Goal: Book appointment/travel/reservation

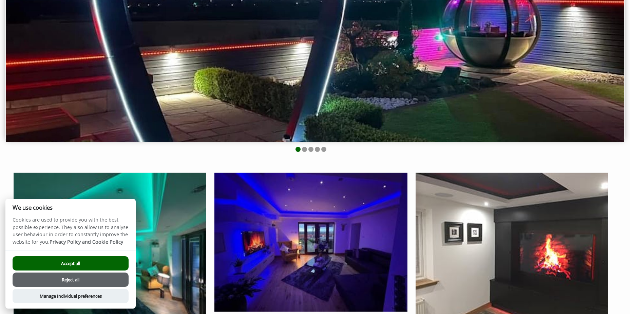
scroll to position [170, 0]
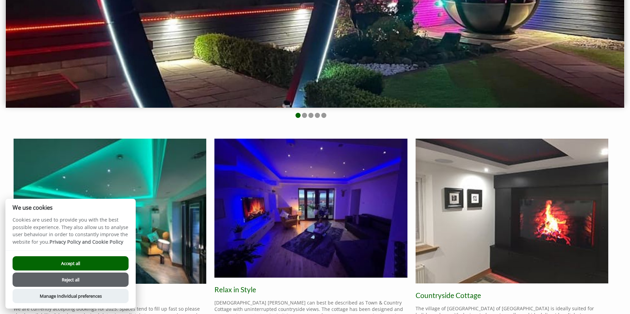
click at [80, 263] on button "Accept all" at bounding box center [71, 263] width 116 height 14
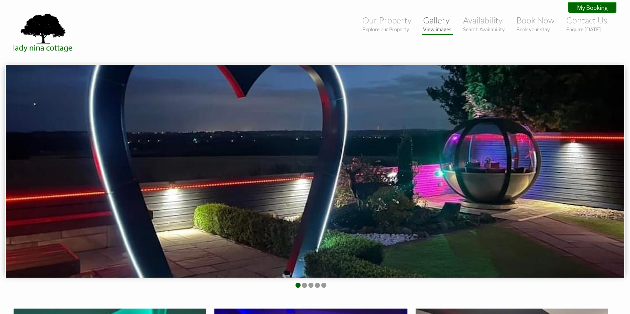
click at [433, 21] on link "Gallery View images" at bounding box center [437, 23] width 29 height 17
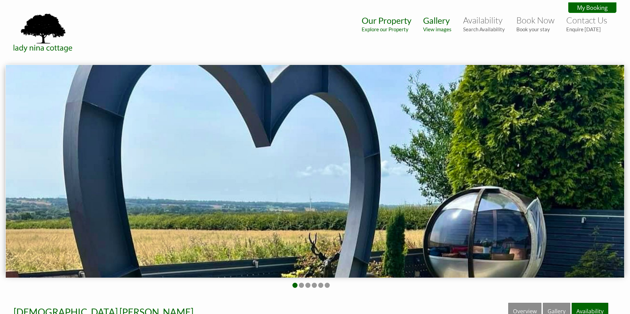
click at [602, 191] on img at bounding box center [315, 171] width 619 height 212
drag, startPoint x: 612, startPoint y: 178, endPoint x: 615, endPoint y: 174, distance: 4.6
click at [614, 176] on img at bounding box center [315, 171] width 619 height 212
click at [384, 167] on img at bounding box center [315, 171] width 619 height 212
click at [619, 161] on img at bounding box center [315, 171] width 619 height 212
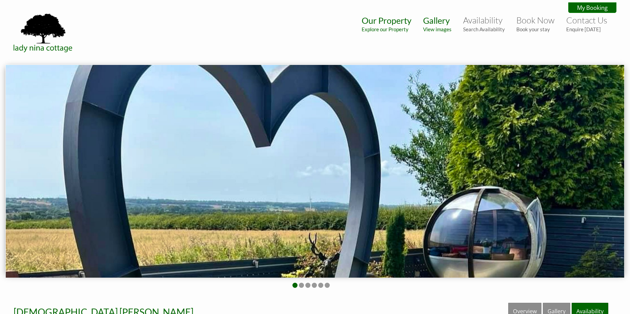
click at [626, 160] on div at bounding box center [315, 176] width 630 height 224
click at [621, 174] on img at bounding box center [315, 171] width 619 height 212
drag, startPoint x: 584, startPoint y: 168, endPoint x: 551, endPoint y: 167, distance: 32.9
click at [568, 168] on img at bounding box center [315, 171] width 619 height 212
drag, startPoint x: 333, startPoint y: 169, endPoint x: 326, endPoint y: 168, distance: 7.2
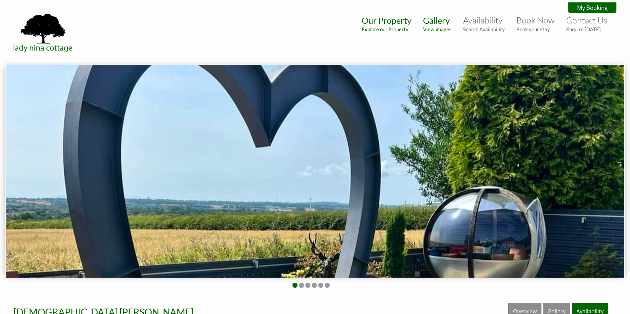
click at [332, 169] on img at bounding box center [315, 171] width 619 height 212
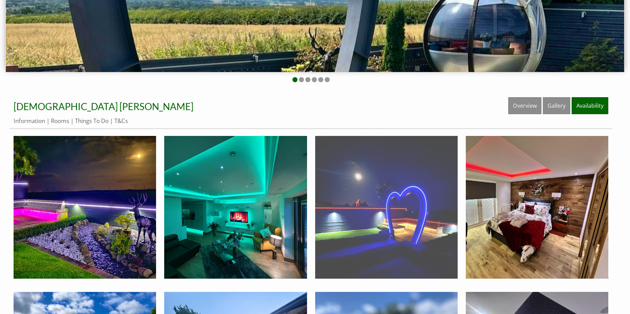
scroll to position [244, 0]
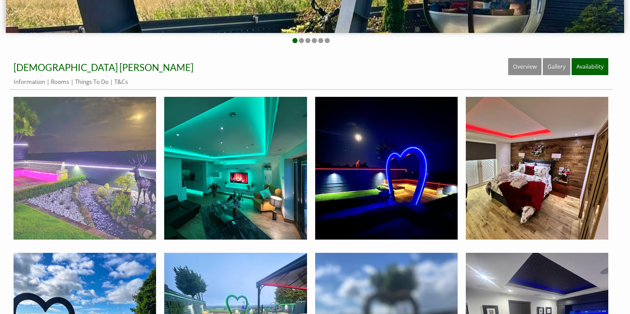
click at [134, 176] on img at bounding box center [85, 168] width 143 height 143
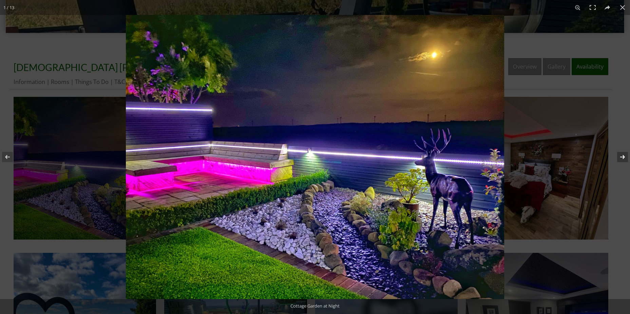
click at [622, 156] on button at bounding box center [619, 157] width 24 height 34
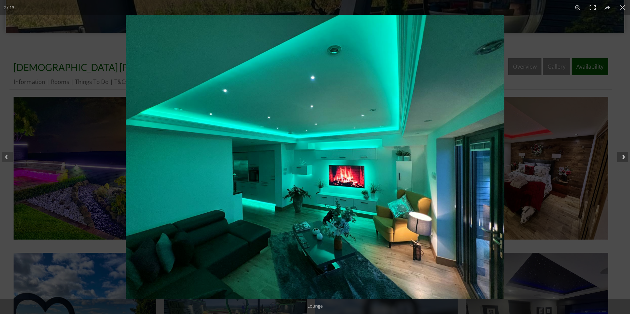
click at [622, 156] on button at bounding box center [619, 157] width 24 height 34
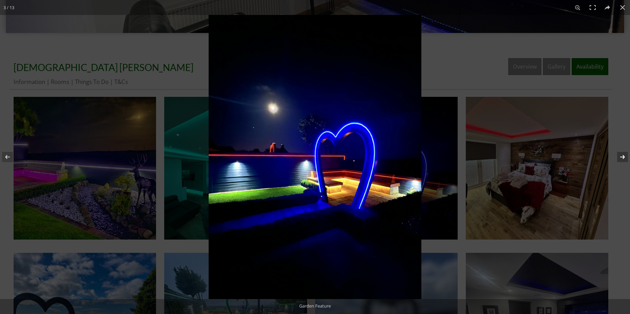
click at [622, 156] on button at bounding box center [619, 157] width 24 height 34
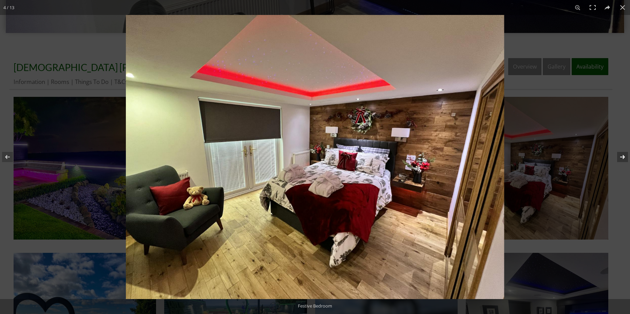
click at [622, 156] on button at bounding box center [619, 157] width 24 height 34
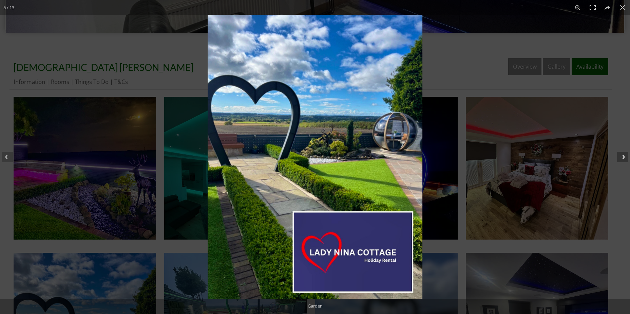
click at [622, 156] on button at bounding box center [619, 157] width 24 height 34
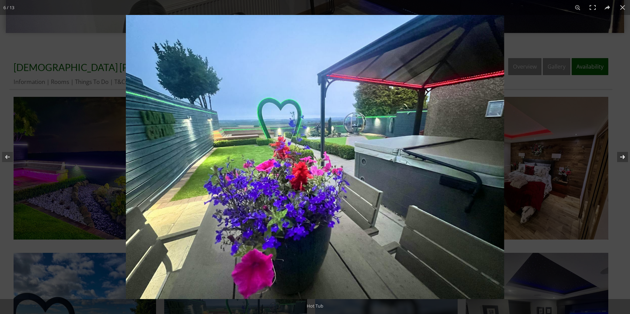
click at [622, 156] on button at bounding box center [619, 157] width 24 height 34
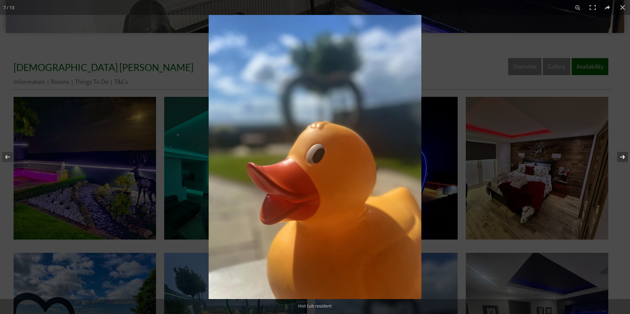
click at [622, 156] on button at bounding box center [619, 157] width 24 height 34
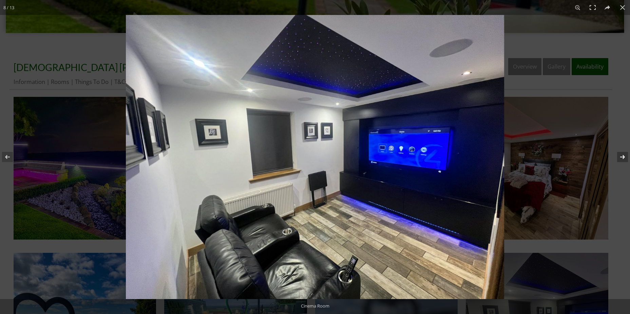
click at [622, 156] on button at bounding box center [619, 157] width 24 height 34
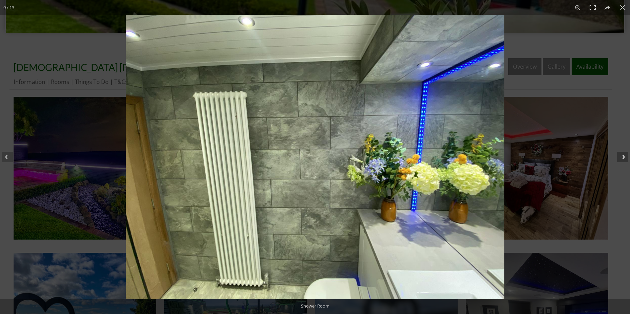
click at [622, 156] on button at bounding box center [619, 157] width 24 height 34
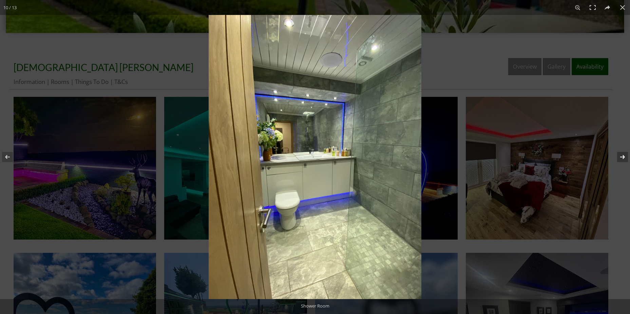
click at [622, 155] on button at bounding box center [619, 157] width 24 height 34
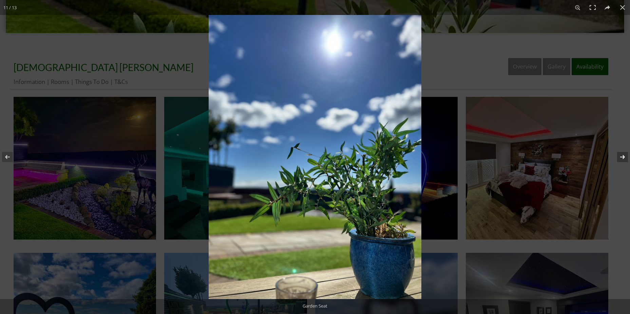
click at [622, 155] on button at bounding box center [619, 157] width 24 height 34
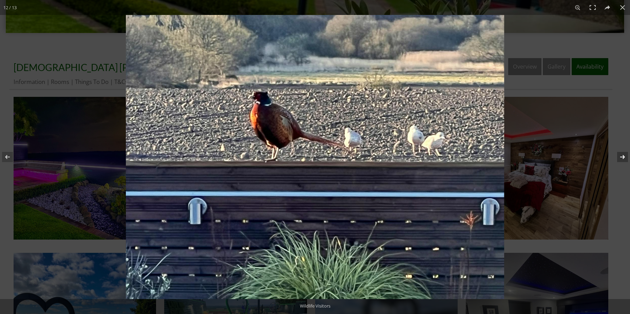
click at [622, 155] on button at bounding box center [619, 157] width 24 height 34
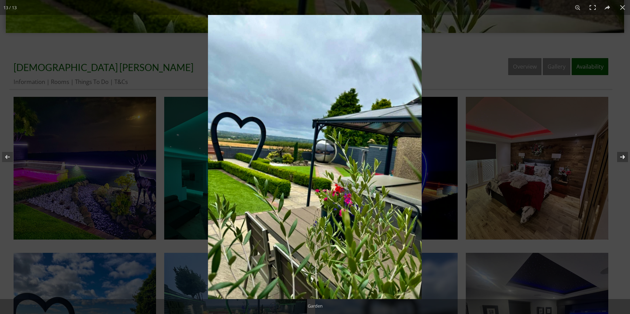
click at [622, 155] on button at bounding box center [619, 157] width 24 height 34
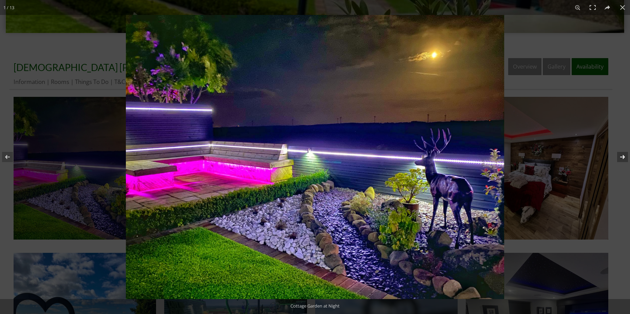
click at [622, 157] on button at bounding box center [619, 157] width 24 height 34
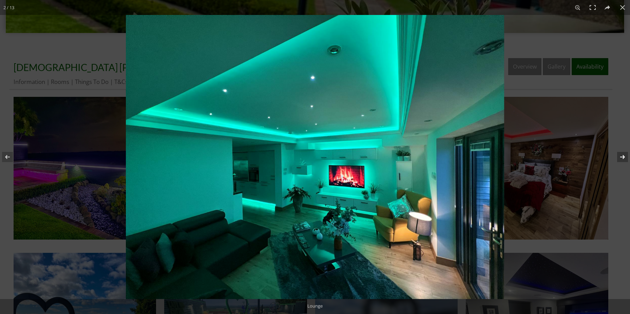
click at [622, 157] on button at bounding box center [619, 157] width 24 height 34
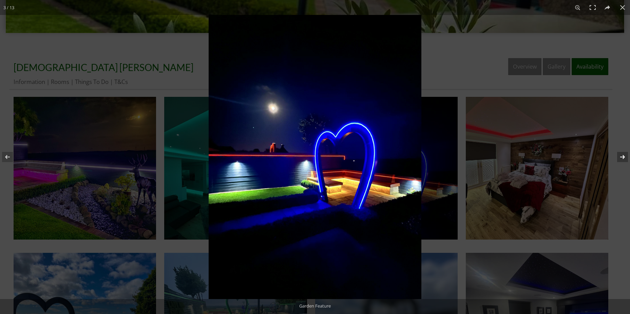
click at [622, 157] on button at bounding box center [619, 157] width 24 height 34
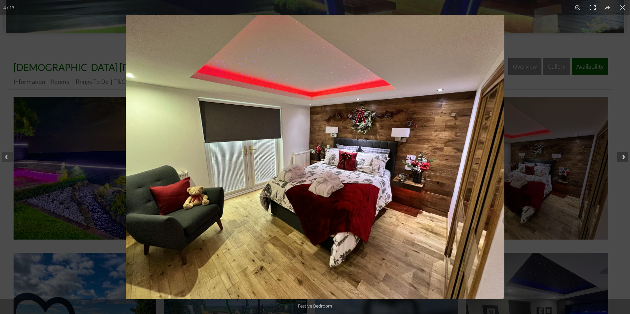
click at [622, 157] on button at bounding box center [619, 157] width 24 height 34
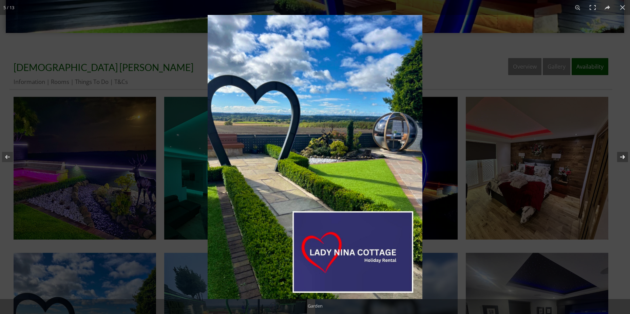
click at [622, 157] on button at bounding box center [619, 157] width 24 height 34
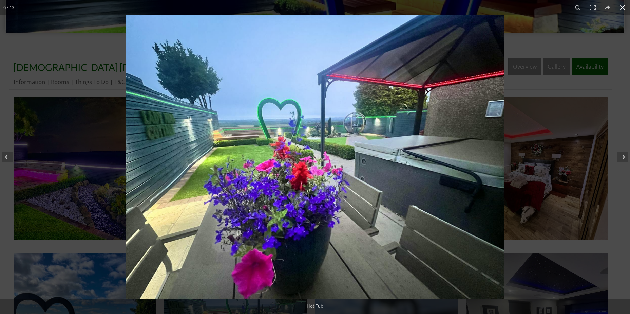
click at [626, 11] on button at bounding box center [622, 7] width 15 height 15
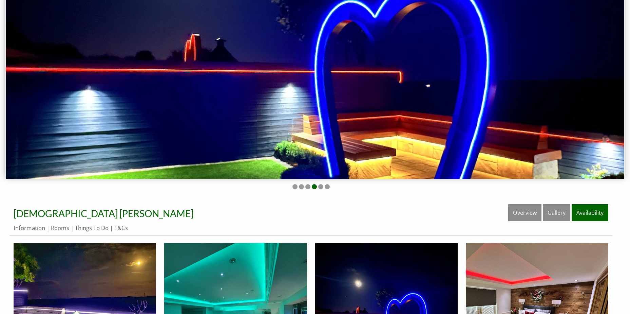
scroll to position [41, 0]
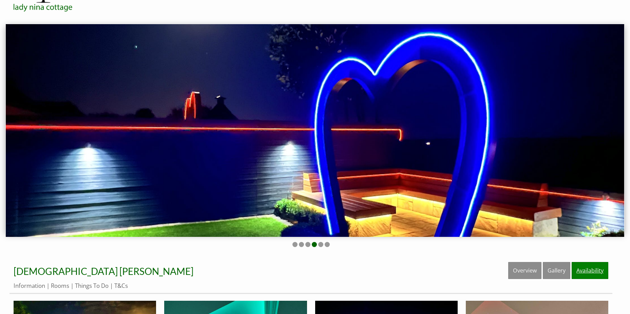
click at [589, 273] on link "Availability" at bounding box center [590, 270] width 37 height 17
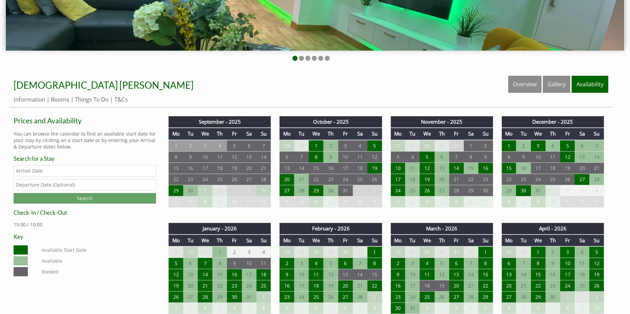
scroll to position [238, 0]
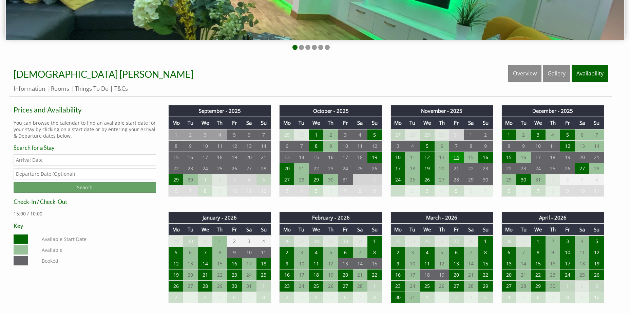
click at [457, 159] on td "14" at bounding box center [456, 156] width 15 height 11
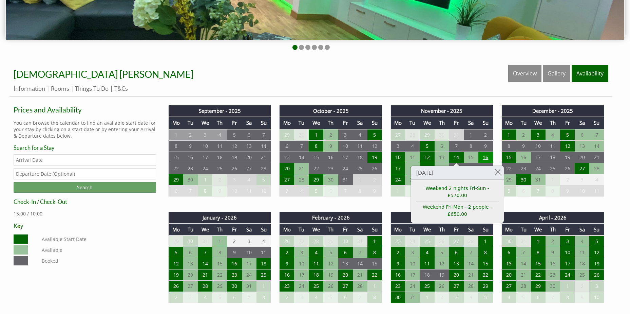
click at [486, 159] on td "16" at bounding box center [486, 156] width 15 height 11
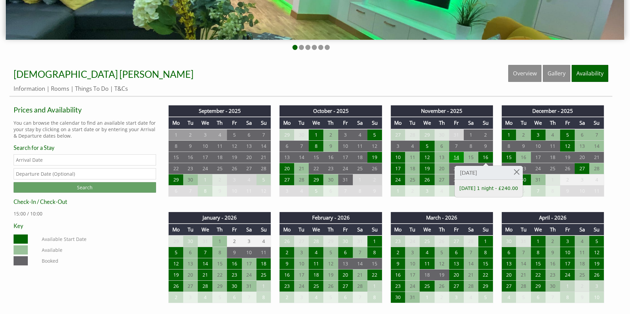
click at [461, 159] on td "14" at bounding box center [456, 156] width 15 height 11
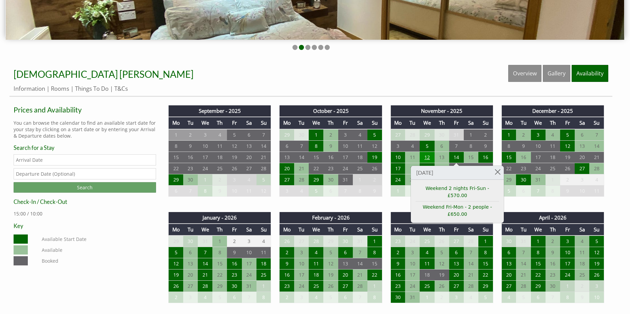
click at [423, 158] on td "12" at bounding box center [427, 156] width 15 height 11
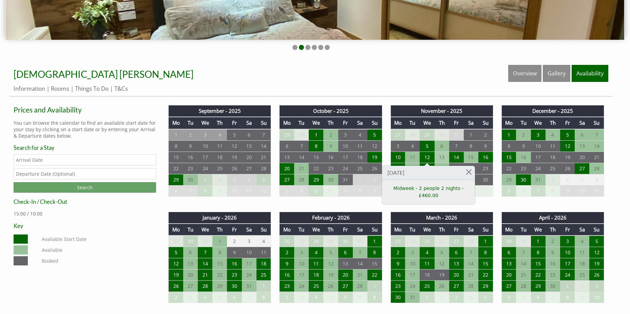
click at [442, 156] on td "13" at bounding box center [442, 156] width 15 height 11
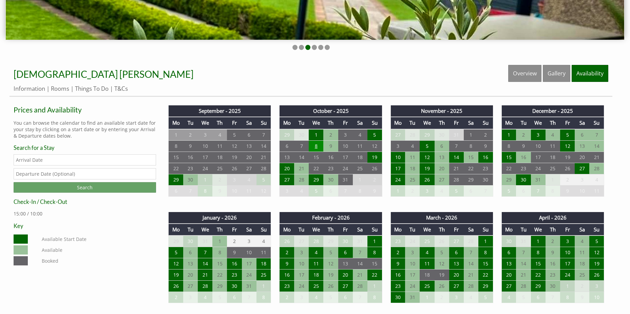
click at [317, 149] on td "8" at bounding box center [316, 145] width 15 height 11
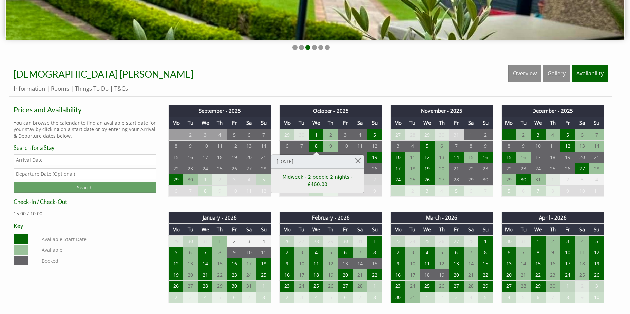
drag, startPoint x: 317, startPoint y: 149, endPoint x: 375, endPoint y: 90, distance: 82.8
click at [375, 90] on ul "Information Rooms Things To Do T&Cs" at bounding box center [311, 89] width 595 height 8
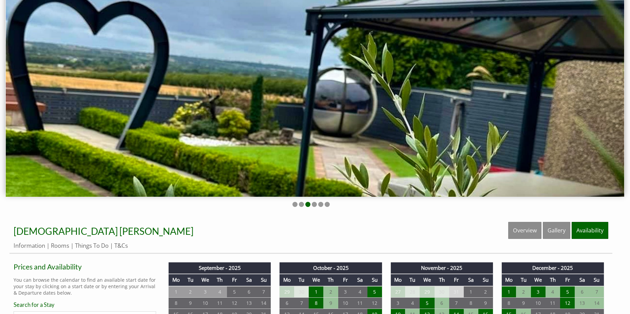
scroll to position [0, 0]
